Goal: Navigation & Orientation: Find specific page/section

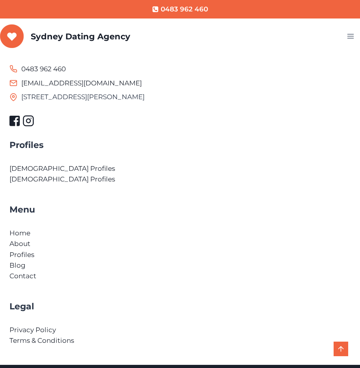
scroll to position [693, 0]
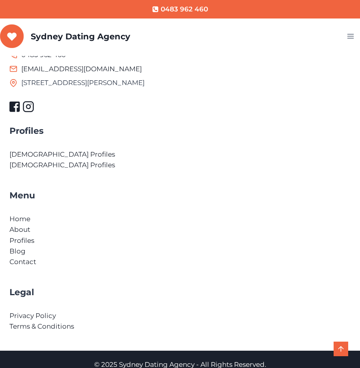
click at [338, 349] on link "Scroll to top" at bounding box center [340, 349] width 15 height 15
click at [31, 161] on link "[DEMOGRAPHIC_DATA] Profiles" at bounding box center [61, 165] width 105 height 8
click at [26, 215] on link "Home" at bounding box center [19, 219] width 21 height 8
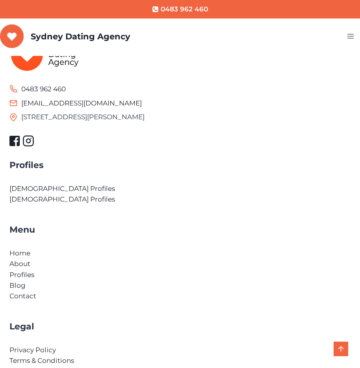
scroll to position [669, 0]
